Goal: Task Accomplishment & Management: Manage account settings

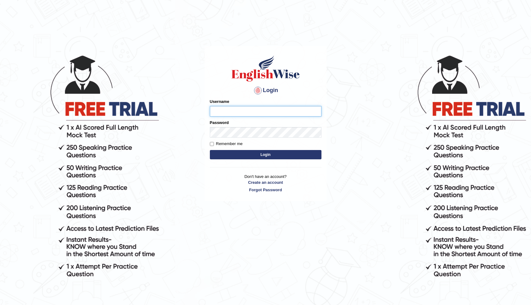
type input "CarlStunna40"
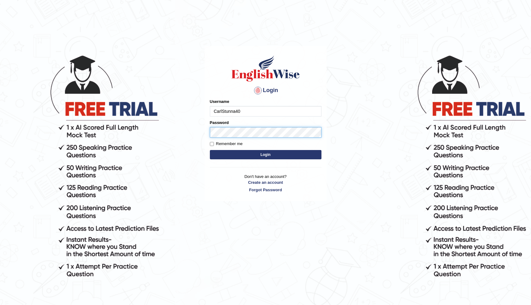
click at [265, 154] on button "Login" at bounding box center [266, 154] width 112 height 9
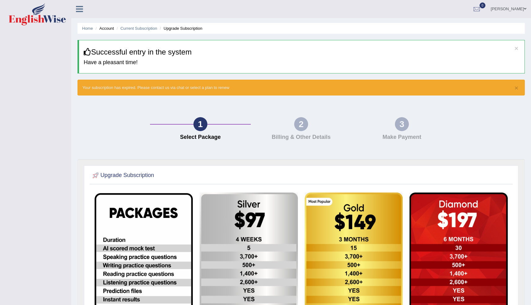
click at [89, 31] on ul "Home Account Current Subscription Upgrade Subscription" at bounding box center [300, 28] width 447 height 11
click at [89, 26] on li "Home" at bounding box center [87, 28] width 11 height 6
click at [89, 27] on link "Home" at bounding box center [87, 28] width 11 height 5
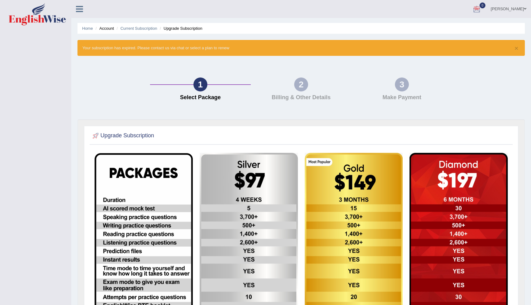
click at [475, 7] on div at bounding box center [476, 9] width 9 height 9
